Goal: Task Accomplishment & Management: Use online tool/utility

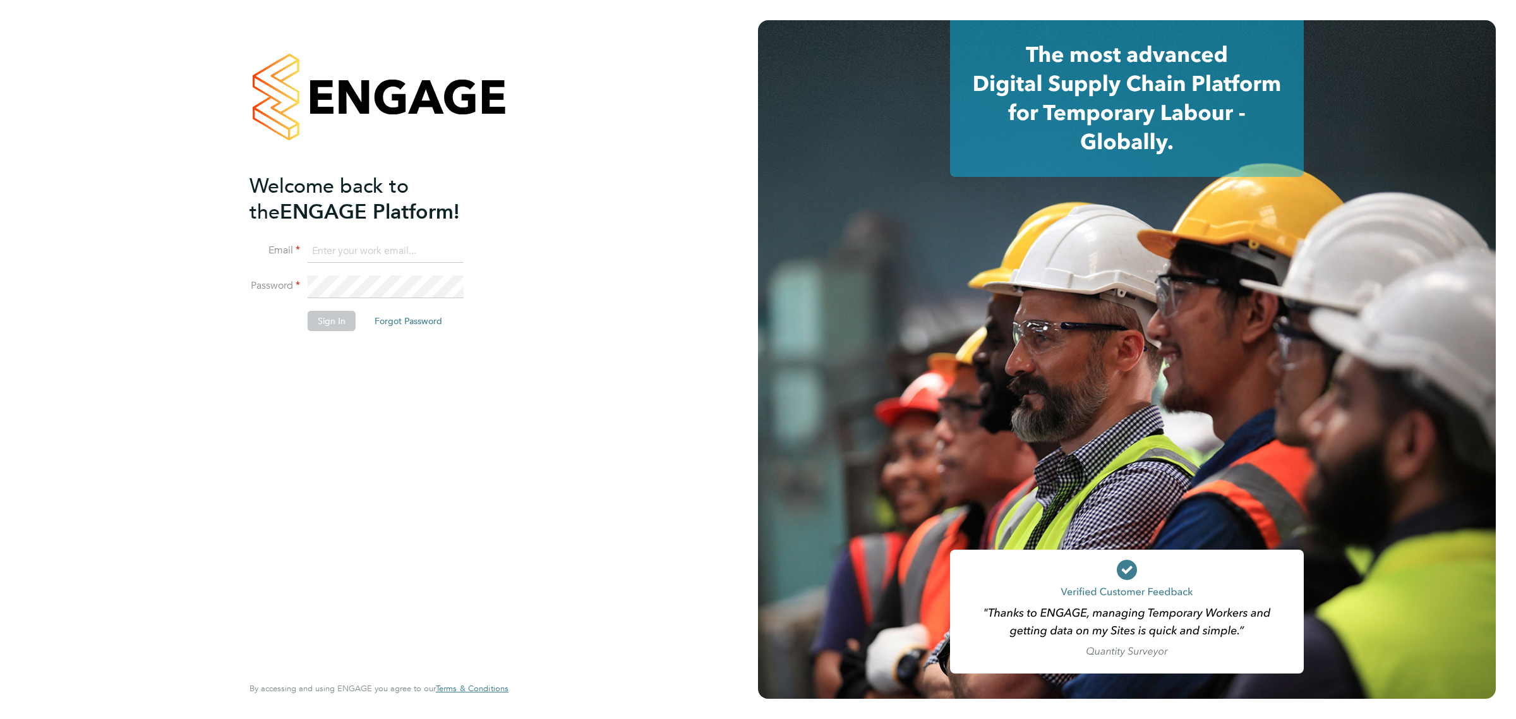
type input "[EMAIL_ADDRESS][DOMAIN_NAME]"
click at [335, 325] on button "Sign In" at bounding box center [332, 321] width 48 height 20
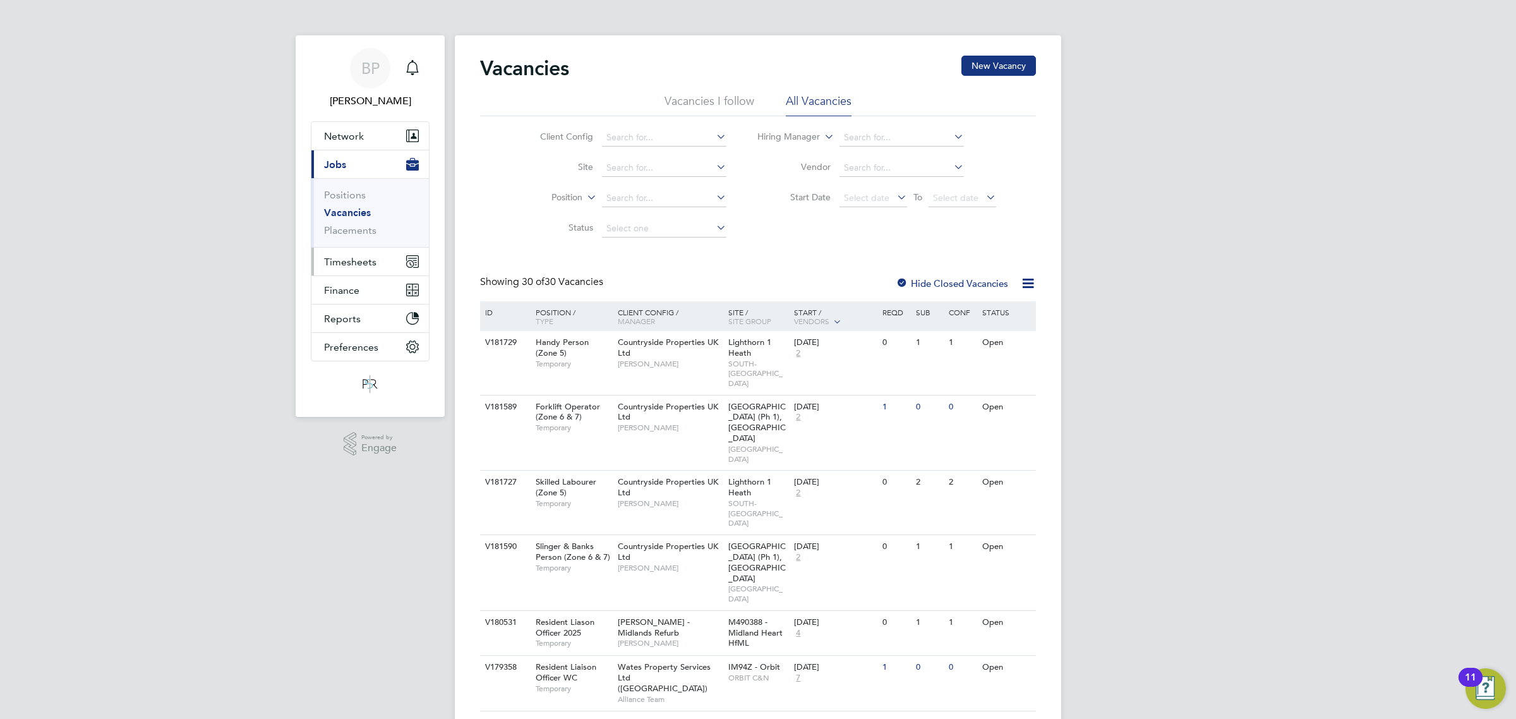
click at [358, 264] on span "Timesheets" at bounding box center [350, 262] width 52 height 12
click at [358, 226] on link "Timesheets" at bounding box center [350, 223] width 52 height 12
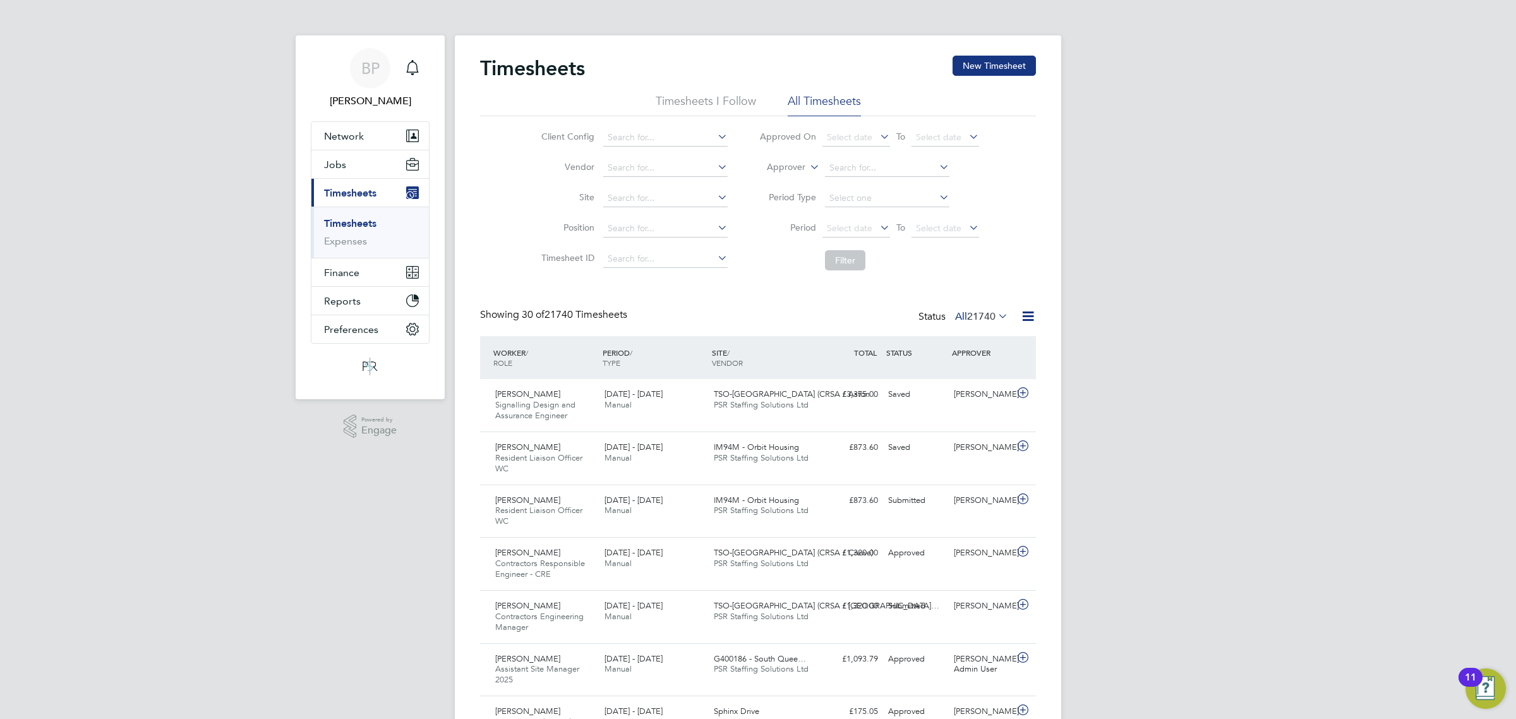
click at [1029, 316] on icon at bounding box center [1028, 316] width 16 height 16
click at [936, 345] on li "Export Timesheets" at bounding box center [949, 347] width 167 height 18
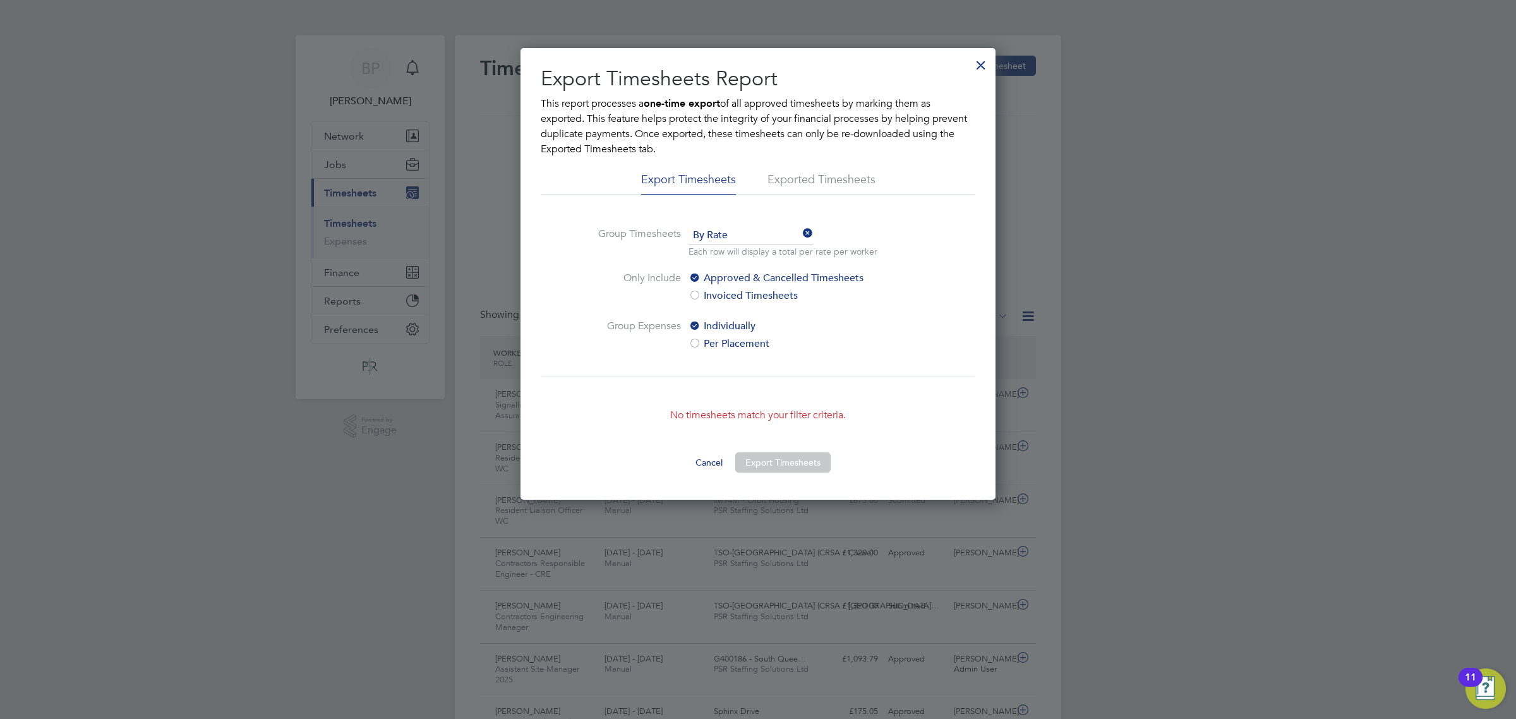
click at [981, 67] on div at bounding box center [981, 62] width 23 height 23
